Goal: Task Accomplishment & Management: Manage account settings

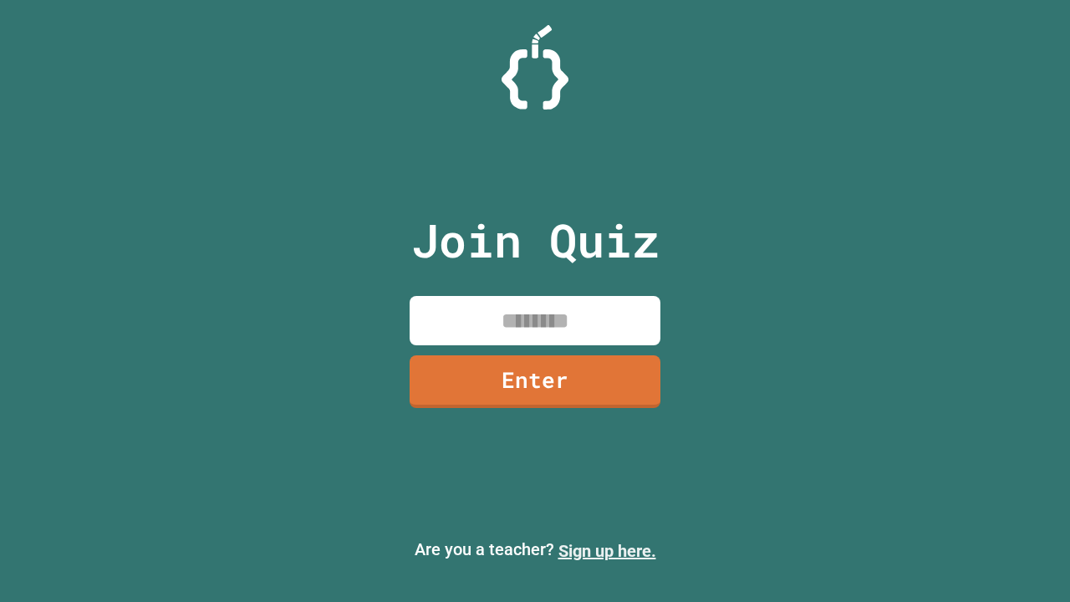
click at [607, 551] on link "Sign up here." at bounding box center [608, 551] width 98 height 20
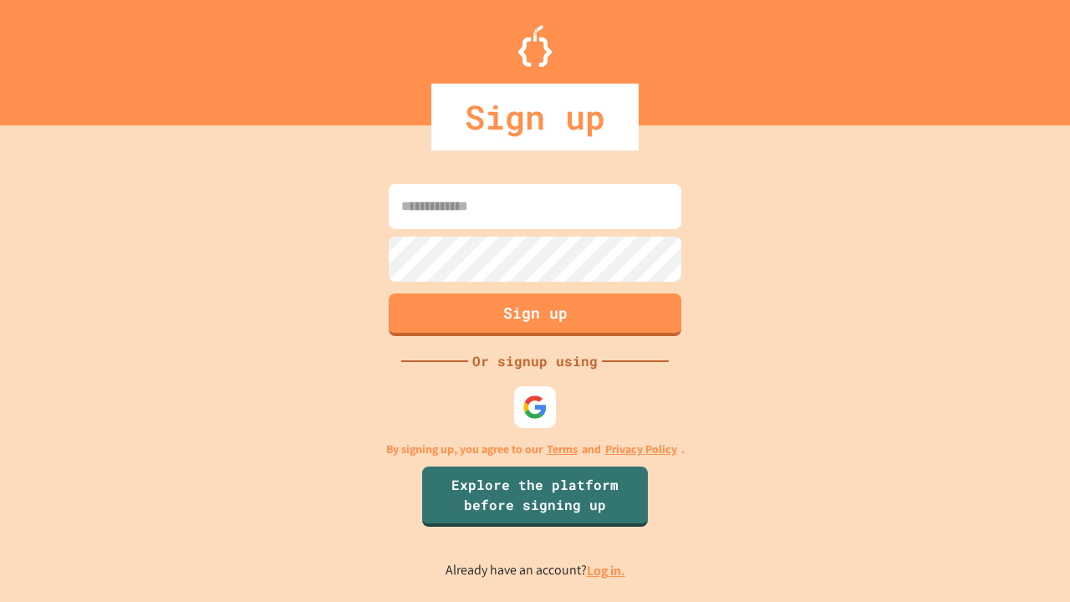
click at [607, 570] on link "Log in." at bounding box center [606, 571] width 38 height 18
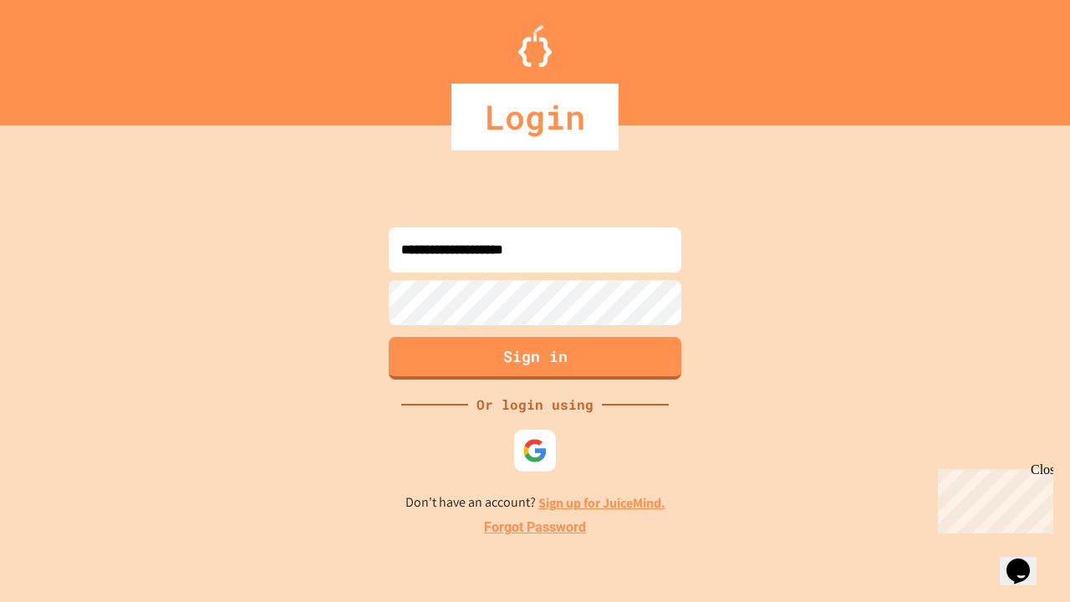
type input "**********"
